Goal: Information Seeking & Learning: Learn about a topic

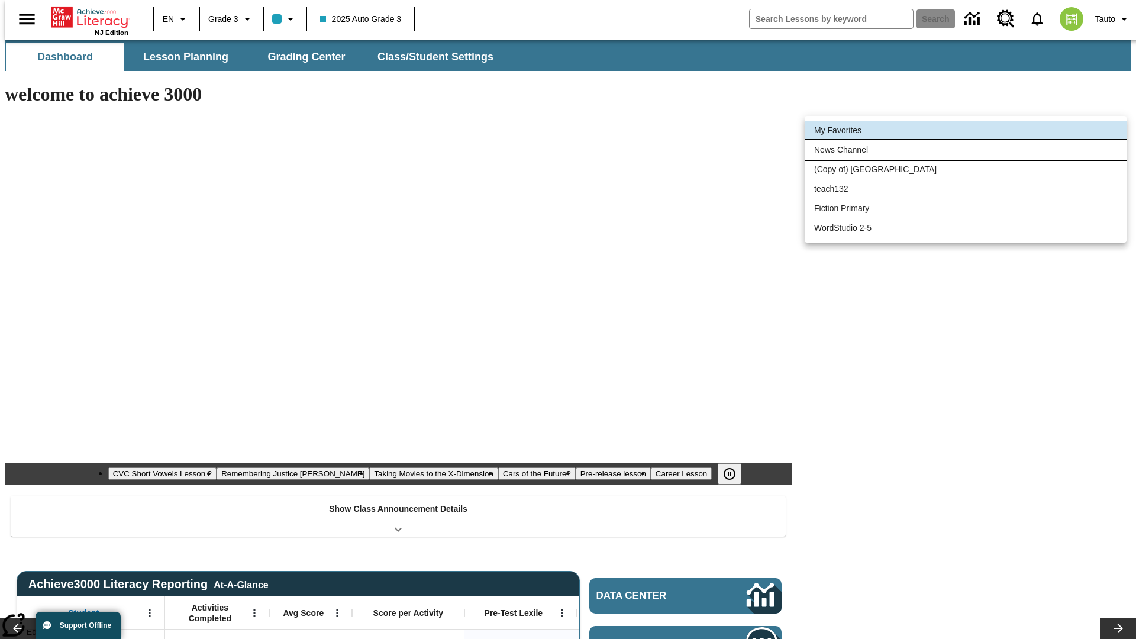
click at [965, 150] on li "News Channel" at bounding box center [966, 150] width 322 height 20
type input "120"
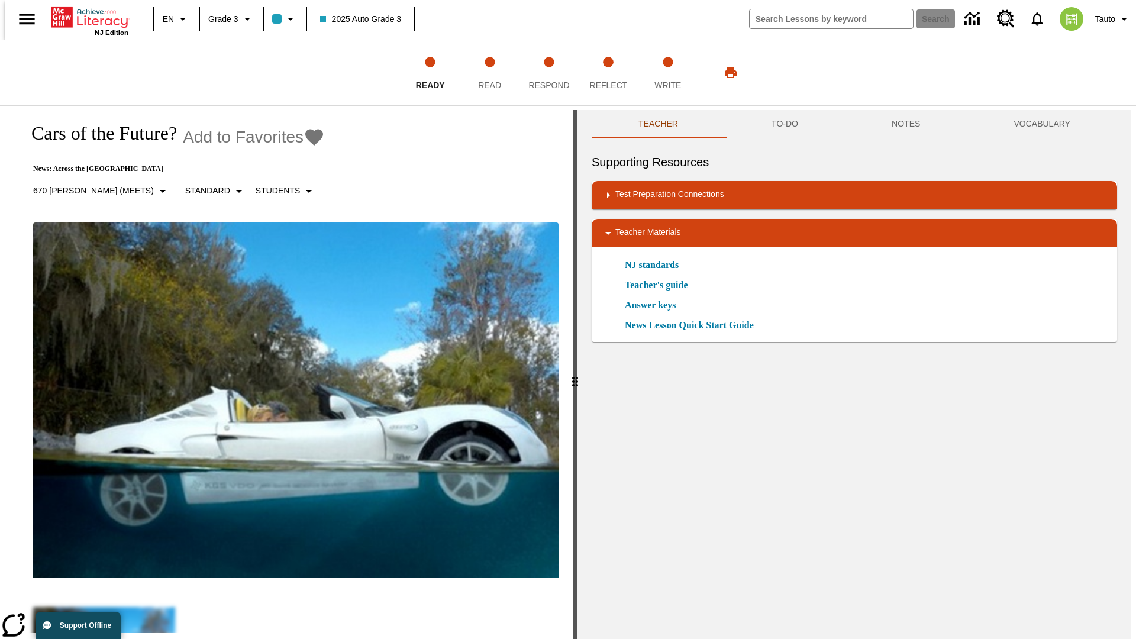
click at [305, 137] on icon "Add to Favorites - Cars of the Future?" at bounding box center [314, 137] width 18 height 17
